Goal: Information Seeking & Learning: Learn about a topic

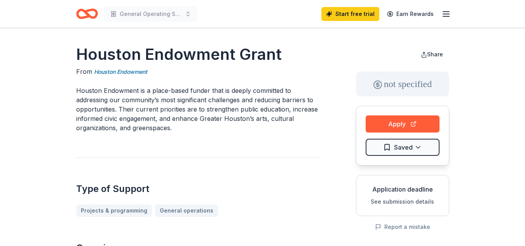
drag, startPoint x: 84, startPoint y: 110, endPoint x: 173, endPoint y: 129, distance: 91.3
click at [173, 129] on p "Houston Endowment is a place-based funder that is deeply committed to addressin…" at bounding box center [197, 109] width 242 height 47
click at [152, 127] on p "Houston Endowment is a place-based funder that is deeply committed to addressin…" at bounding box center [197, 109] width 242 height 47
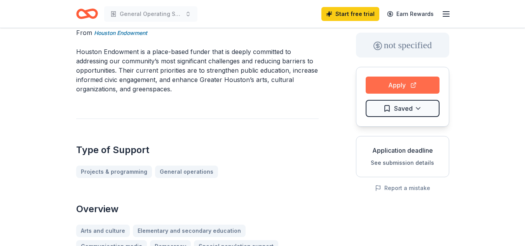
click at [392, 81] on button "Apply" at bounding box center [403, 85] width 74 height 17
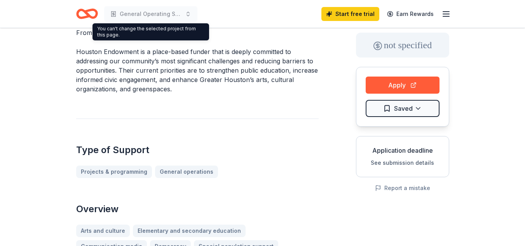
scroll to position [0, 0]
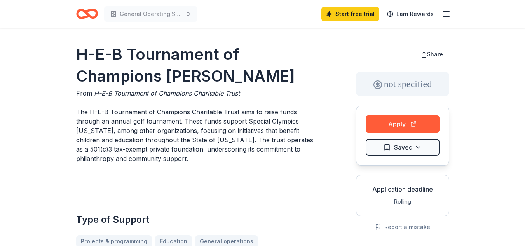
drag, startPoint x: 111, startPoint y: 149, endPoint x: 184, endPoint y: 149, distance: 72.6
click at [169, 149] on p "The H-E-B Tournament of Champions Charitable Trust aims to raise funds through …" at bounding box center [197, 135] width 242 height 56
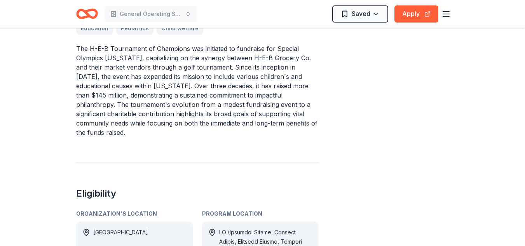
scroll to position [466, 0]
